Goal: Navigation & Orientation: Find specific page/section

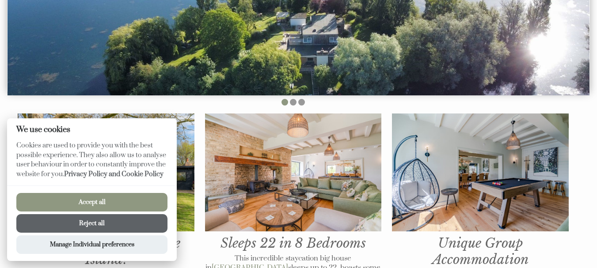
scroll to position [221, 0]
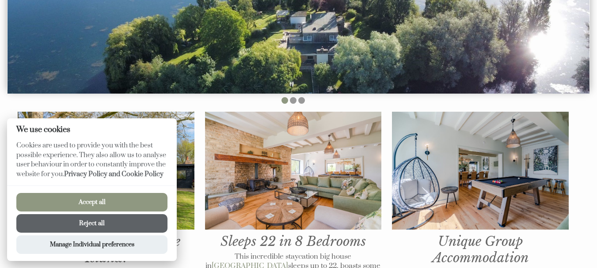
click at [118, 201] on button "Accept all" at bounding box center [91, 202] width 151 height 19
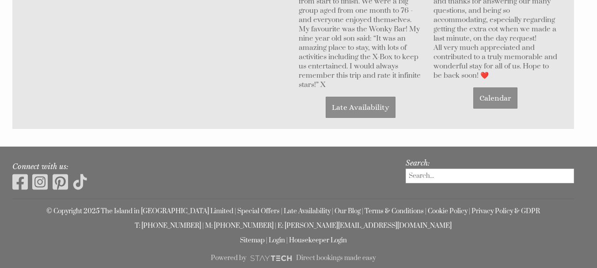
scroll to position [833, 0]
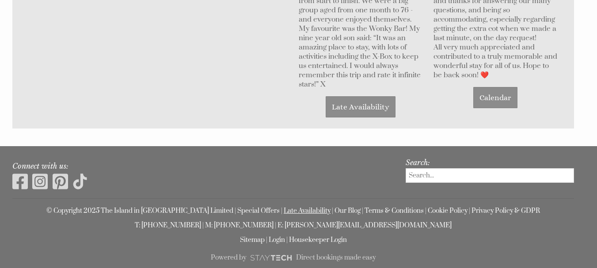
click at [295, 207] on link "Late Availability" at bounding box center [307, 211] width 47 height 8
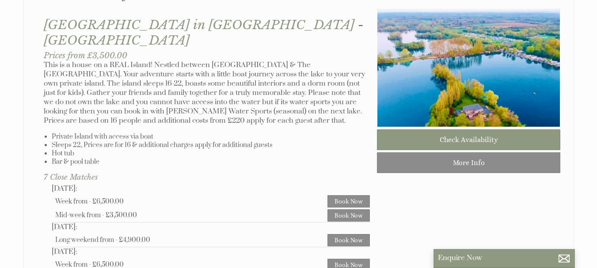
scroll to position [442, 0]
